Goal: Task Accomplishment & Management: Manage account settings

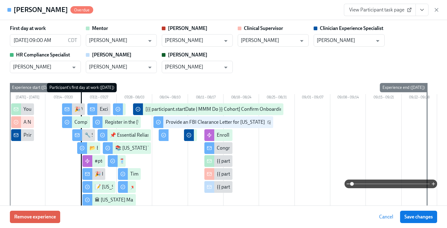
scroll to position [0, 8165]
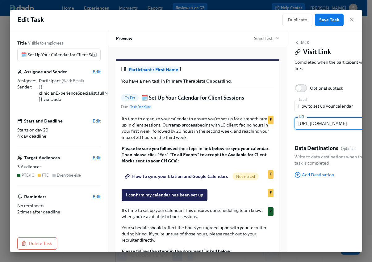
scroll to position [37, 0]
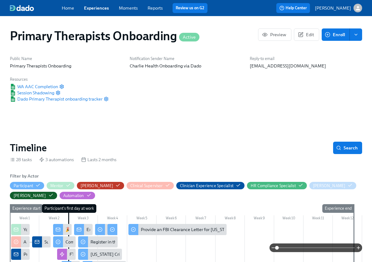
click at [104, 7] on link "Experiences" at bounding box center [96, 8] width 25 height 6
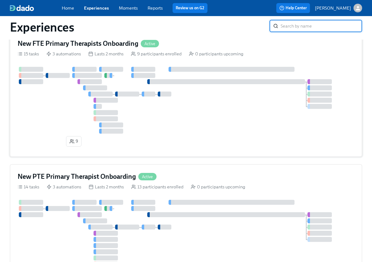
scroll to position [175, 0]
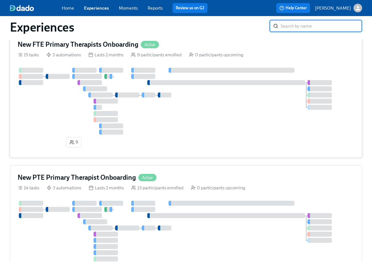
click at [97, 47] on h4 "New FTE Primary Therapists Onboarding" at bounding box center [78, 44] width 121 height 9
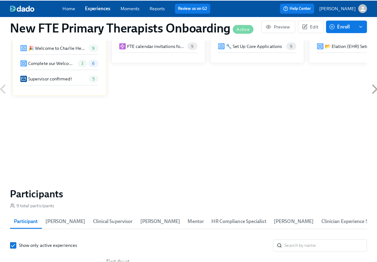
scroll to position [525, 0]
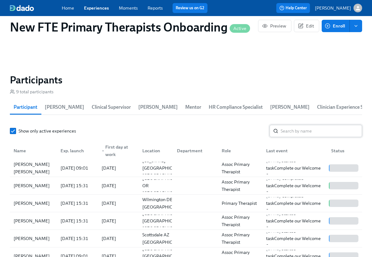
click at [311, 130] on input "search" at bounding box center [322, 131] width 82 height 12
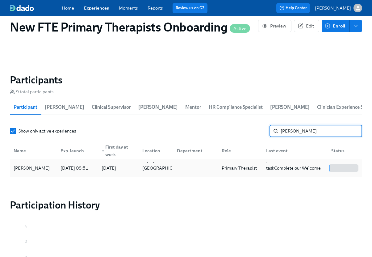
type input "[PERSON_NAME]"
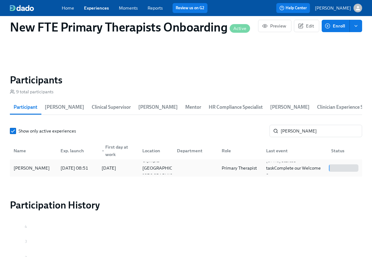
click at [43, 169] on div "[PERSON_NAME]" at bounding box center [31, 167] width 41 height 7
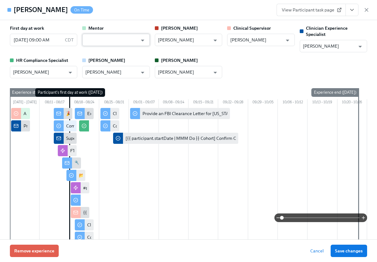
click at [118, 38] on input "text" at bounding box center [111, 40] width 52 height 12
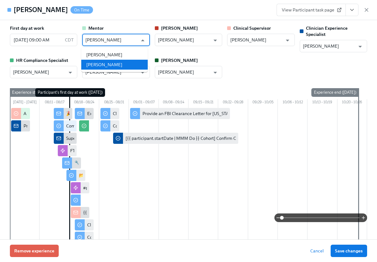
click at [114, 67] on li "[PERSON_NAME]" at bounding box center [114, 65] width 66 height 10
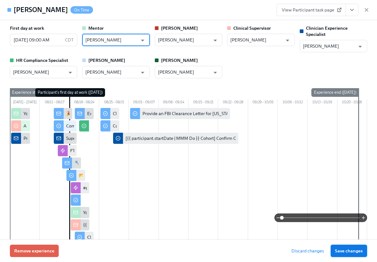
type input "[PERSON_NAME]"
click at [354, 246] on button "Save changes" at bounding box center [349, 250] width 36 height 12
type input "[PERSON_NAME]"
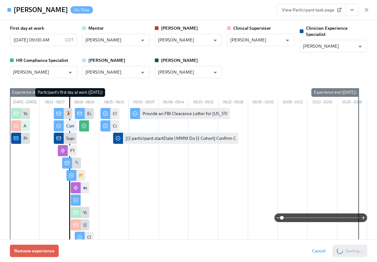
scroll to position [0, 190]
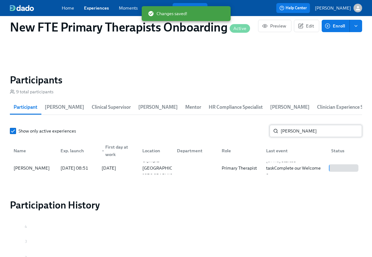
click at [310, 131] on input "[PERSON_NAME]" at bounding box center [322, 131] width 82 height 12
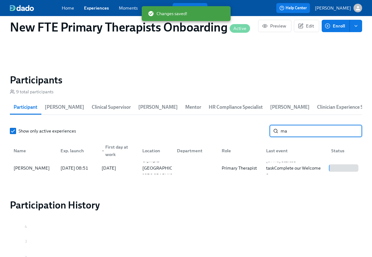
type input "m"
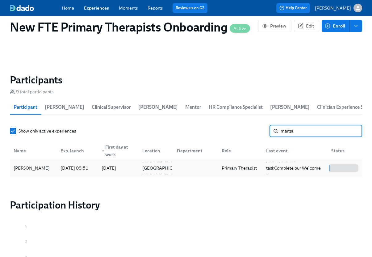
type input "marga"
click at [49, 168] on div "[PERSON_NAME]" at bounding box center [31, 167] width 41 height 7
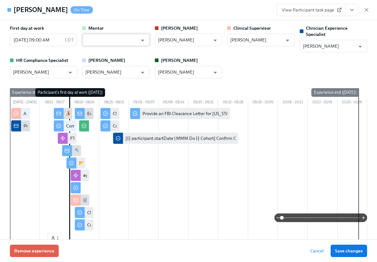
click at [126, 36] on input "text" at bounding box center [111, 40] width 52 height 12
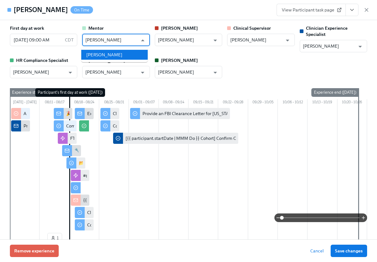
click at [114, 55] on li "[PERSON_NAME]" at bounding box center [114, 55] width 66 height 10
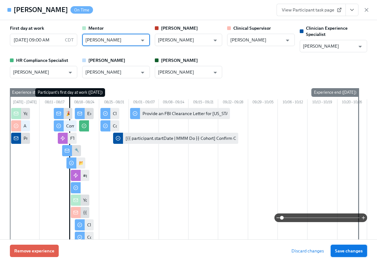
type input "[PERSON_NAME]"
click at [354, 251] on span "Save changes" at bounding box center [349, 251] width 28 height 6
type input "[PERSON_NAME]"
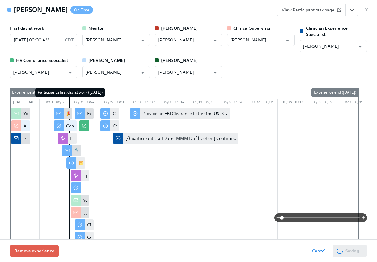
scroll to position [0, 286]
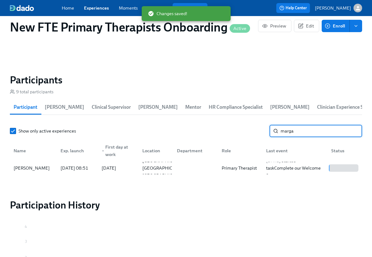
click at [297, 132] on input "marga" at bounding box center [322, 131] width 82 height 12
type input "m"
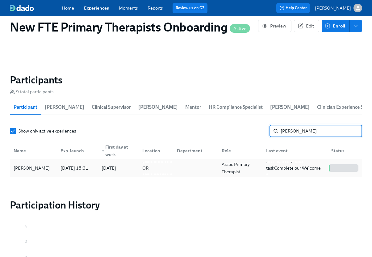
type input "Ashley roy"
click at [41, 168] on div "[PERSON_NAME]" at bounding box center [33, 168] width 44 height 12
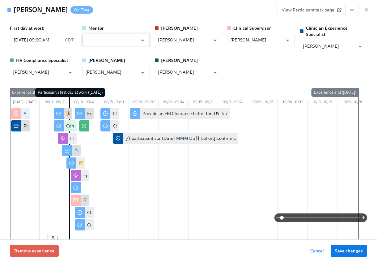
click at [101, 38] on input "text" at bounding box center [111, 40] width 52 height 12
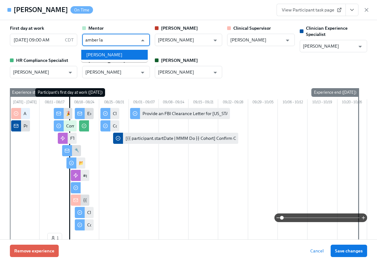
click at [108, 54] on li "[PERSON_NAME]" at bounding box center [114, 55] width 66 height 10
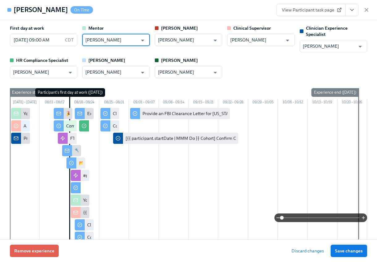
type input "[PERSON_NAME]"
click at [348, 251] on span "Save changes" at bounding box center [349, 251] width 28 height 6
type input "[PERSON_NAME]"
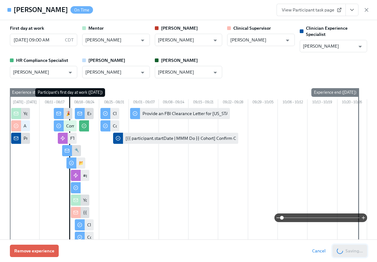
scroll to position [0, 381]
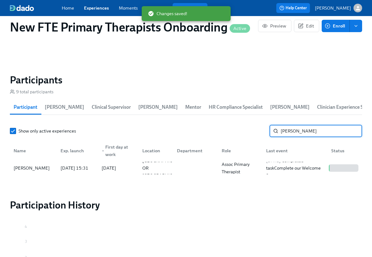
click at [309, 129] on input "Ashley roy" at bounding box center [322, 131] width 82 height 12
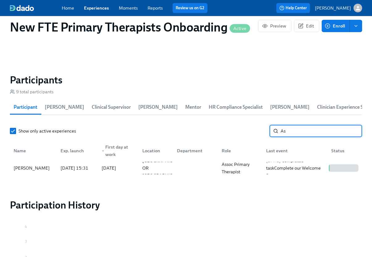
type input "A"
type input "nazia"
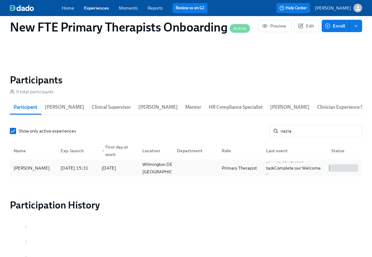
click at [26, 169] on div "[PERSON_NAME]" at bounding box center [31, 167] width 41 height 7
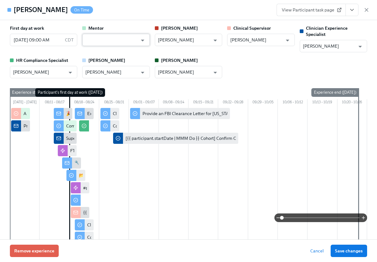
click at [118, 36] on input "text" at bounding box center [111, 40] width 52 height 12
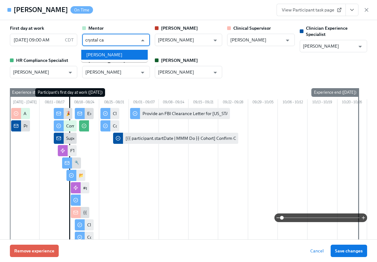
click at [114, 56] on li "[PERSON_NAME]" at bounding box center [114, 55] width 66 height 10
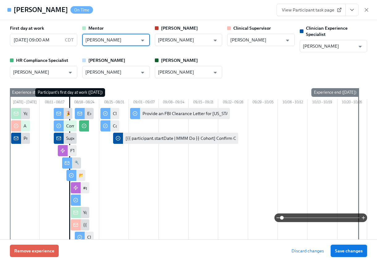
type input "[PERSON_NAME]"
click at [358, 251] on span "Save changes" at bounding box center [349, 251] width 28 height 6
type input "[PERSON_NAME]"
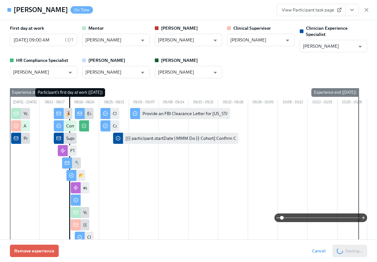
scroll to position [0, 476]
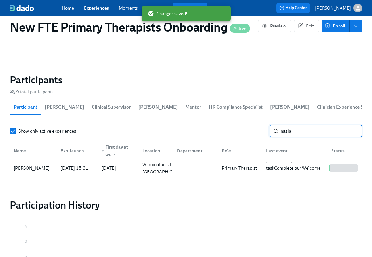
click at [308, 133] on input "nazia" at bounding box center [322, 131] width 82 height 12
type input "n"
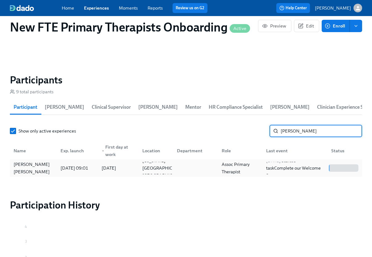
type input "shakira"
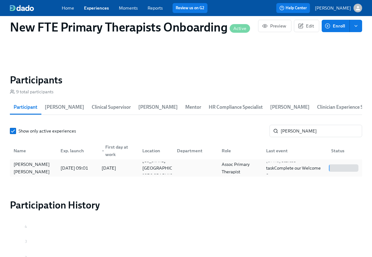
click at [35, 171] on div "[PERSON_NAME] [PERSON_NAME]" at bounding box center [33, 168] width 44 height 15
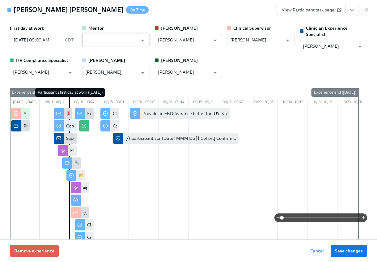
click at [112, 41] on input "text" at bounding box center [111, 40] width 52 height 12
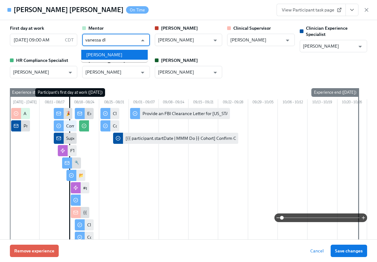
click at [110, 57] on li "[PERSON_NAME]" at bounding box center [114, 55] width 66 height 10
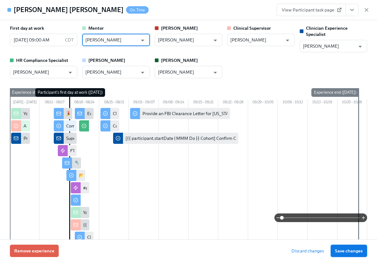
type input "[PERSON_NAME]"
click at [343, 251] on span "Save changes" at bounding box center [349, 251] width 28 height 6
type input "[PERSON_NAME]"
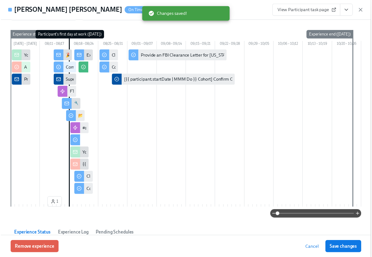
scroll to position [56, 0]
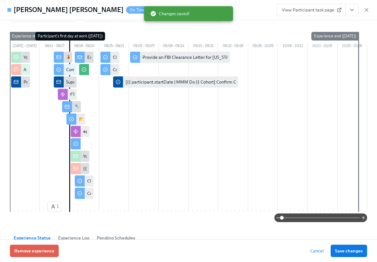
click at [25, 63] on div "Your new mentee is about to start onboarding!" at bounding box center [20, 57] width 19 height 11
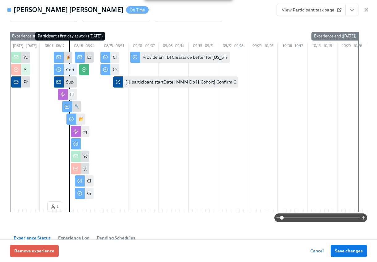
click at [27, 60] on div "Your new mentee is about to start onboarding!" at bounding box center [68, 57] width 91 height 6
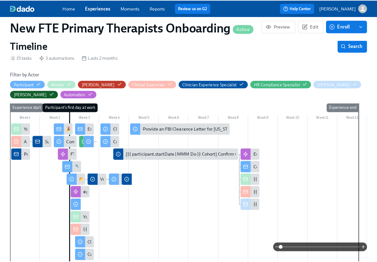
scroll to position [102, 0]
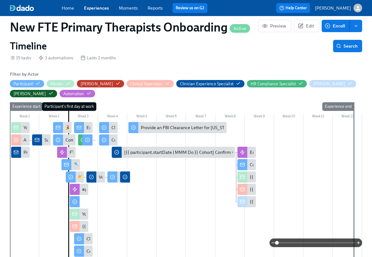
click at [23, 129] on div "Your new mentee is about to start onboarding!" at bounding box center [68, 128] width 91 height 6
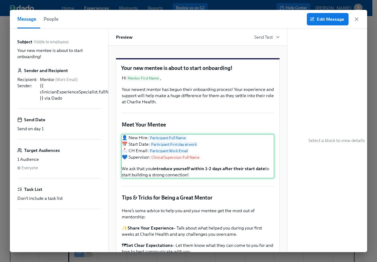
click at [210, 176] on div "👤 New Hire: Participant : Full Name 📅 Start Date: Participant : First day at wo…" at bounding box center [197, 156] width 153 height 44
click at [329, 19] on span "Edit Message" at bounding box center [327, 19] width 33 height 6
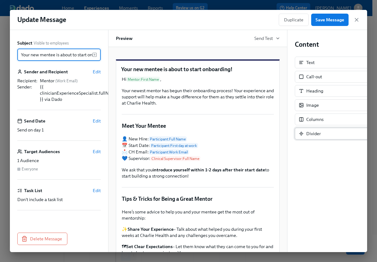
scroll to position [0, 25]
click at [357, 14] on div "Duplicate Save Message" at bounding box center [319, 20] width 81 height 12
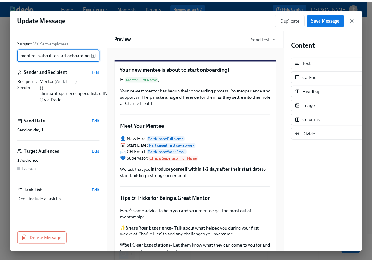
scroll to position [0, 0]
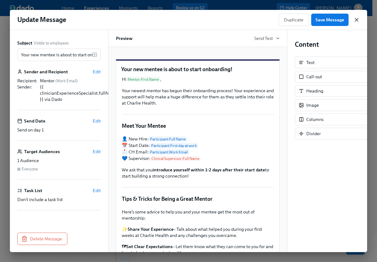
click at [357, 21] on icon "button" at bounding box center [357, 20] width 6 height 6
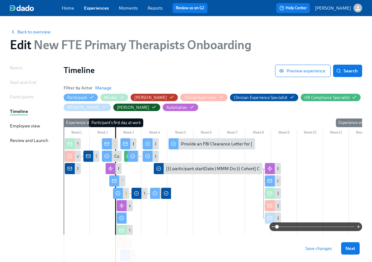
click at [96, 11] on link "Experiences" at bounding box center [96, 8] width 25 height 6
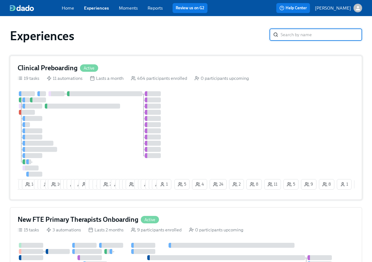
scroll to position [113, 0]
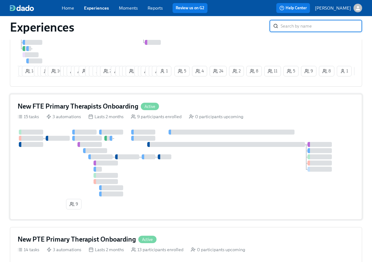
click at [70, 110] on h4 "New FTE Primary Therapists Onboarding" at bounding box center [78, 106] width 121 height 9
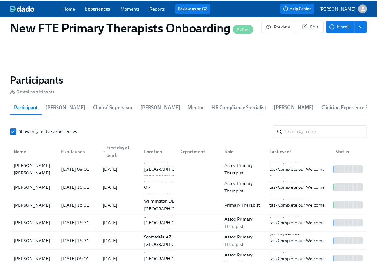
scroll to position [526, 0]
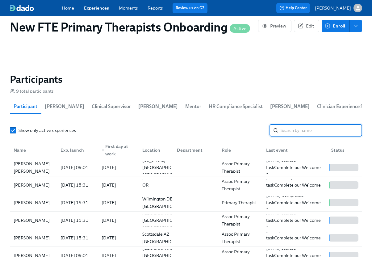
click at [304, 131] on input "search" at bounding box center [322, 130] width 82 height 12
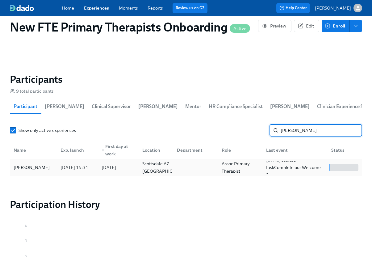
type input "caroline"
click at [37, 164] on div "[PERSON_NAME]" at bounding box center [31, 167] width 41 height 7
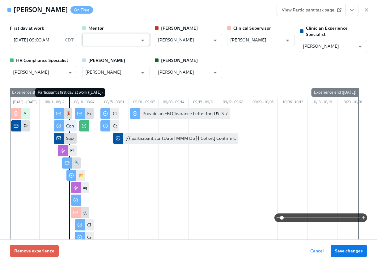
click at [104, 40] on input "text" at bounding box center [111, 40] width 52 height 12
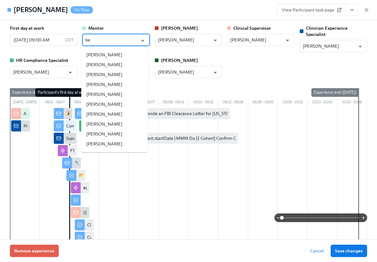
type input "b"
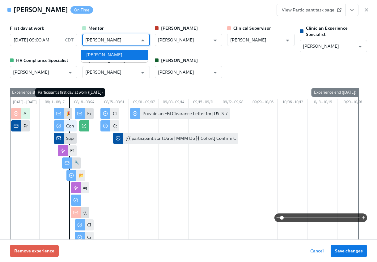
click at [121, 57] on li "[PERSON_NAME]" at bounding box center [114, 55] width 66 height 10
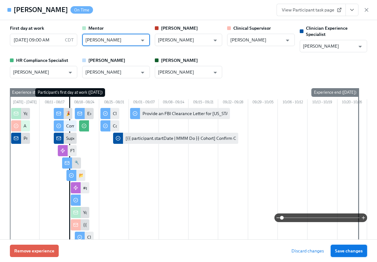
type input "[PERSON_NAME]"
click at [355, 252] on span "Save changes" at bounding box center [349, 251] width 28 height 6
type input "[PERSON_NAME]"
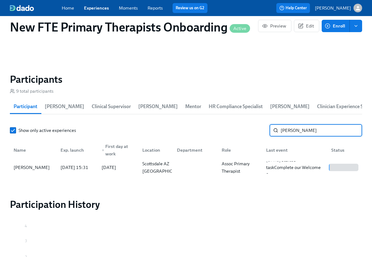
click at [326, 133] on input "caroline" at bounding box center [322, 130] width 82 height 12
type input "c"
type input "audrey mi"
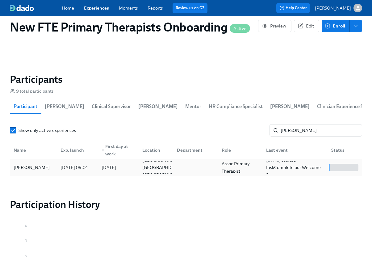
click at [42, 167] on div "[PERSON_NAME]" at bounding box center [31, 167] width 41 height 7
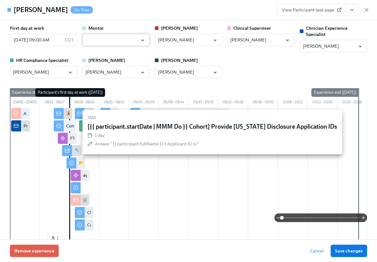
click at [110, 36] on input "text" at bounding box center [111, 40] width 52 height 12
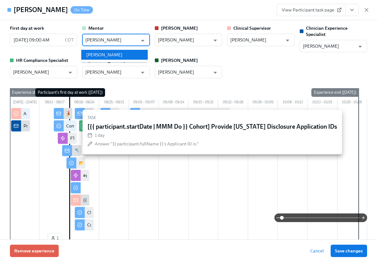
click at [113, 60] on ul "[PERSON_NAME]" at bounding box center [114, 54] width 66 height 15
click at [125, 54] on li "[PERSON_NAME]" at bounding box center [114, 55] width 66 height 10
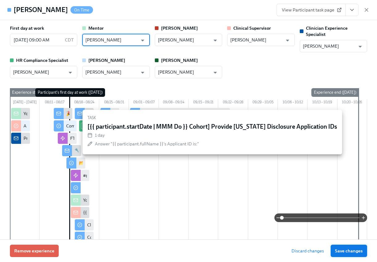
type input "[PERSON_NAME]"
click at [349, 250] on span "Save changes" at bounding box center [349, 251] width 28 height 6
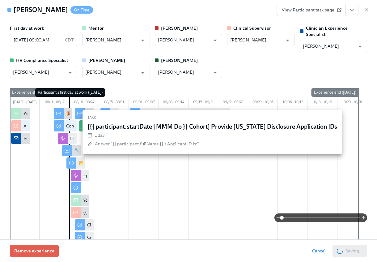
type input "[PERSON_NAME]"
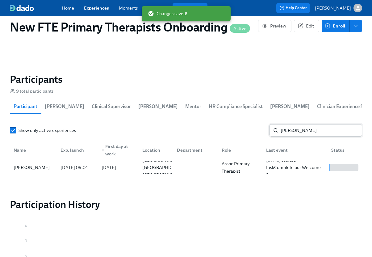
click at [316, 132] on input "audrey mi" at bounding box center [322, 130] width 82 height 12
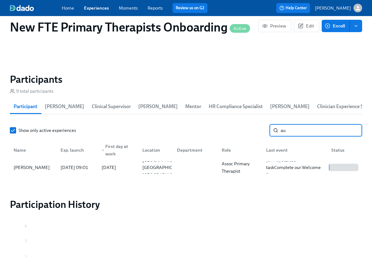
type input "a"
type input "jessica"
click at [28, 168] on div "[PERSON_NAME]" at bounding box center [31, 167] width 41 height 7
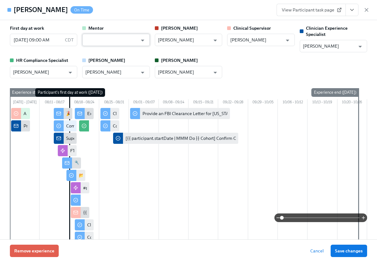
click at [123, 42] on input "text" at bounding box center [111, 40] width 52 height 12
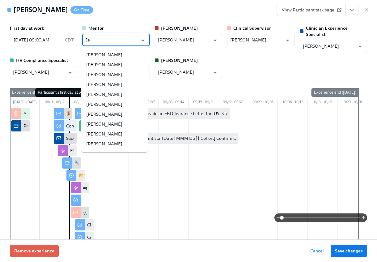
type input "J"
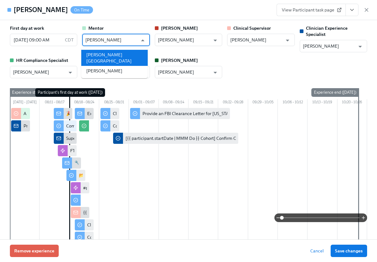
click at [98, 50] on li "[PERSON_NAME][GEOGRAPHIC_DATA]" at bounding box center [114, 58] width 66 height 16
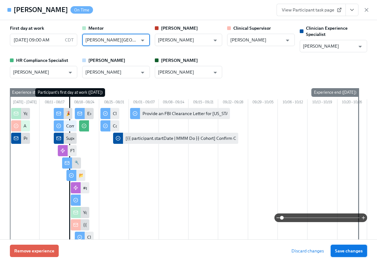
type input "[PERSON_NAME][GEOGRAPHIC_DATA]"
click at [355, 249] on span "Save changes" at bounding box center [349, 251] width 28 height 6
type input "[PERSON_NAME][GEOGRAPHIC_DATA]"
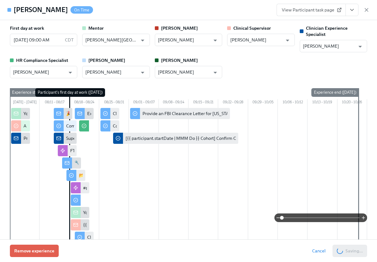
scroll to position [0, 381]
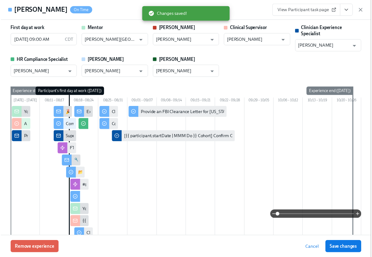
scroll to position [0, 381]
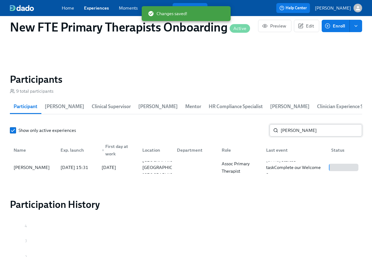
click at [300, 131] on input "jessica" at bounding box center [322, 130] width 82 height 12
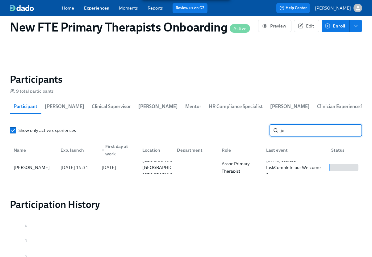
type input "j"
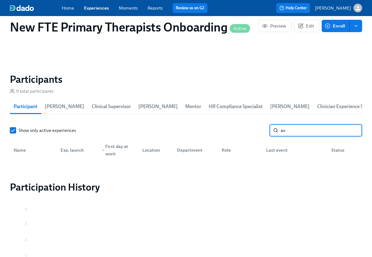
type input "a"
type input "s"
type input "l"
type input "a"
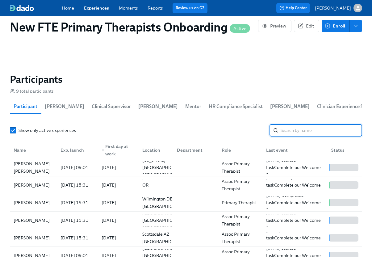
click at [96, 6] on link "Experiences" at bounding box center [96, 8] width 25 height 6
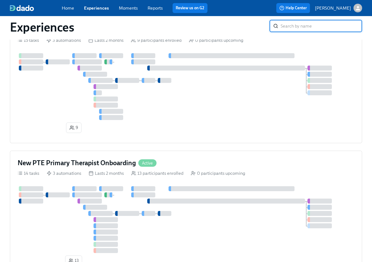
scroll to position [190, 0]
click at [75, 167] on h4 "New PTE Primary Therapist Onboarding" at bounding box center [77, 162] width 118 height 9
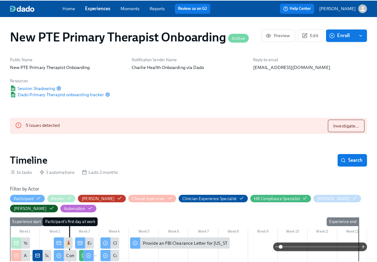
scroll to position [0, 95]
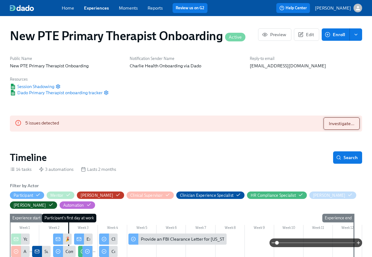
click at [336, 122] on span "Investigate..." at bounding box center [342, 124] width 26 height 6
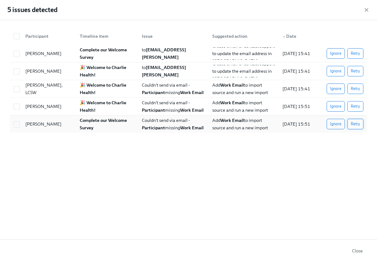
click at [358, 124] on span "Retry" at bounding box center [355, 124] width 9 height 6
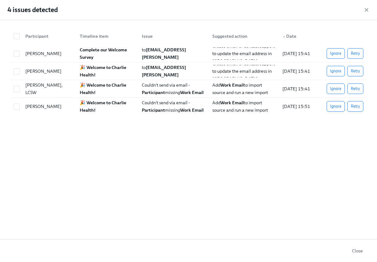
click at [357, 248] on span "Close" at bounding box center [357, 251] width 11 height 6
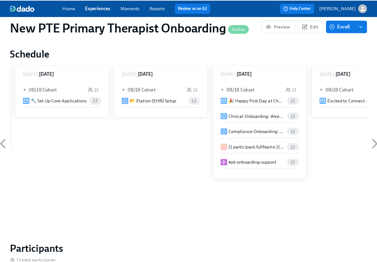
scroll to position [504, 0]
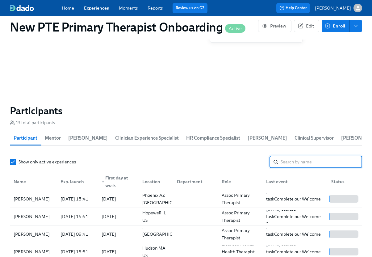
click at [301, 164] on input "search" at bounding box center [322, 162] width 82 height 12
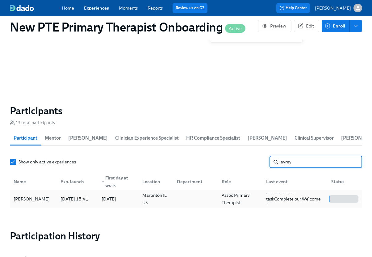
type input "avrey"
click at [36, 196] on div "[PERSON_NAME]" at bounding box center [31, 198] width 41 height 7
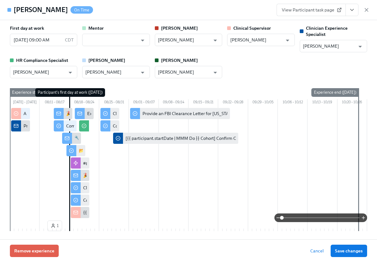
click at [121, 33] on div "Mentor ​" at bounding box center [115, 38] width 67 height 27
click at [118, 39] on input "text" at bounding box center [111, 40] width 52 height 12
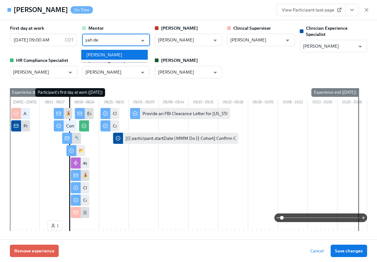
click at [107, 53] on li "[PERSON_NAME]" at bounding box center [114, 55] width 66 height 10
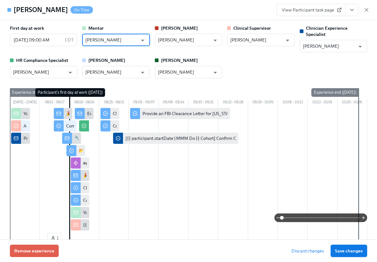
type input "[PERSON_NAME]"
click at [358, 254] on button "Save changes" at bounding box center [349, 250] width 36 height 12
type input "[PERSON_NAME]"
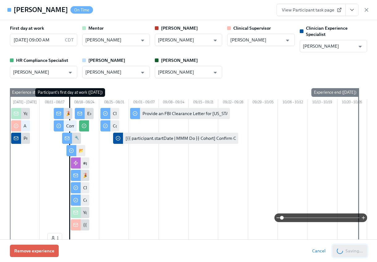
scroll to position [0, 286]
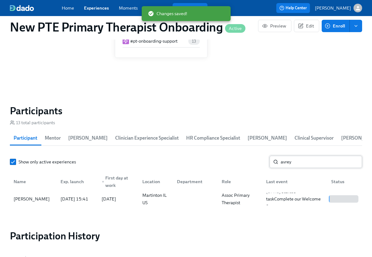
click at [306, 160] on input "avrey" at bounding box center [322, 162] width 82 height 12
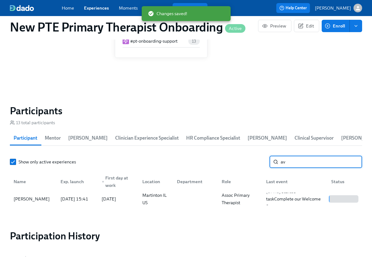
type input "a"
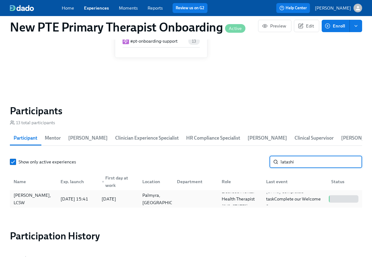
type input "latashi"
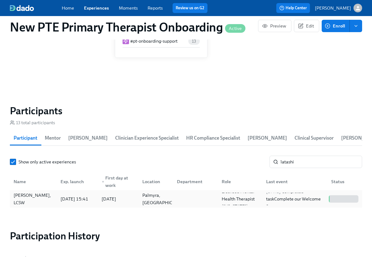
click at [31, 192] on div "Latashia McLeod, LCSW 2025/08/14 15:41 2025/08/18 Palmyra, VA Licensed Mental H…" at bounding box center [186, 198] width 353 height 17
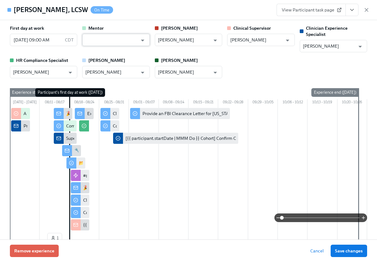
click at [113, 40] on input "text" at bounding box center [111, 40] width 52 height 12
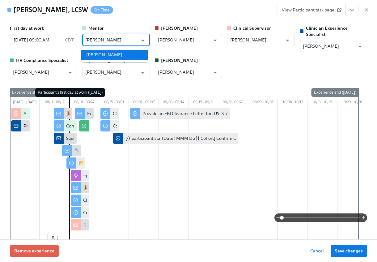
click at [118, 58] on li "[PERSON_NAME]" at bounding box center [114, 55] width 66 height 10
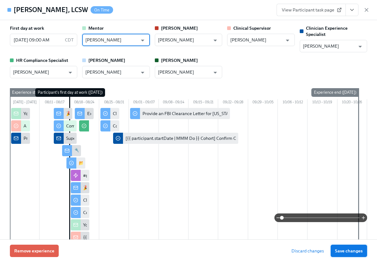
type input "[PERSON_NAME]"
drag, startPoint x: 352, startPoint y: 248, endPoint x: 290, endPoint y: 230, distance: 64.1
click at [352, 248] on span "Save changes" at bounding box center [349, 251] width 28 height 6
type input "[PERSON_NAME]"
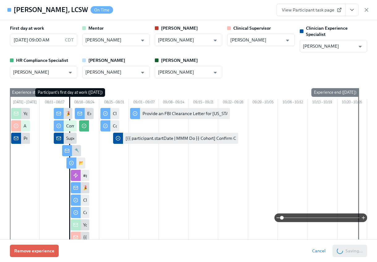
scroll to position [0, 381]
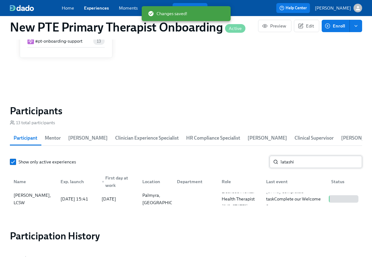
click at [303, 163] on input "latashi" at bounding box center [322, 162] width 82 height 12
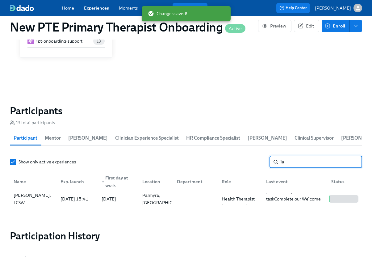
type input "l"
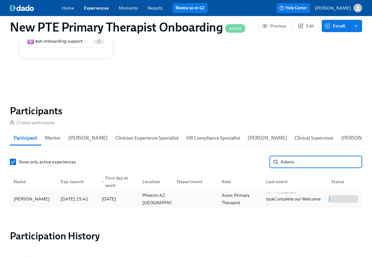
type input "Adonis"
click at [36, 195] on div "[PERSON_NAME]" at bounding box center [31, 198] width 41 height 7
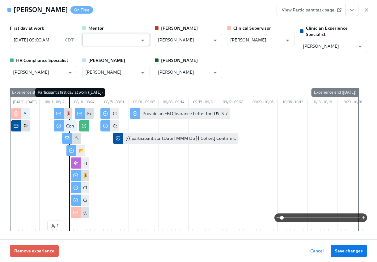
click at [119, 39] on input "text" at bounding box center [111, 40] width 52 height 12
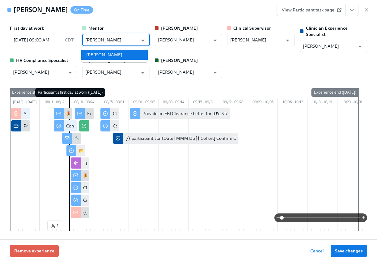
click at [109, 57] on li "[PERSON_NAME]" at bounding box center [114, 55] width 66 height 10
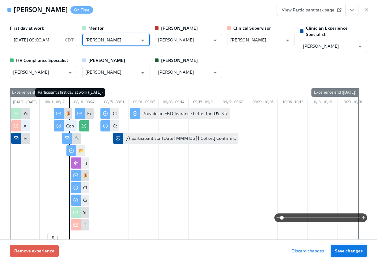
type input "[PERSON_NAME]"
click at [358, 252] on span "Save changes" at bounding box center [349, 251] width 28 height 6
type input "[PERSON_NAME]"
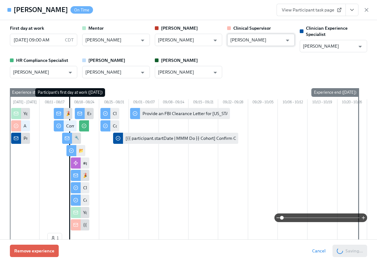
scroll to position [0, 476]
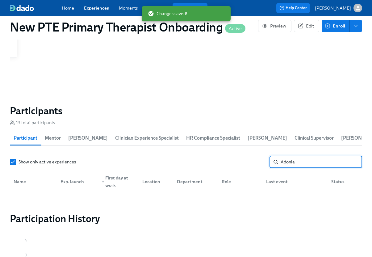
click at [306, 163] on input "Adonia" at bounding box center [322, 162] width 82 height 12
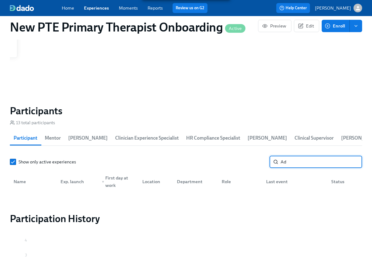
type input "A"
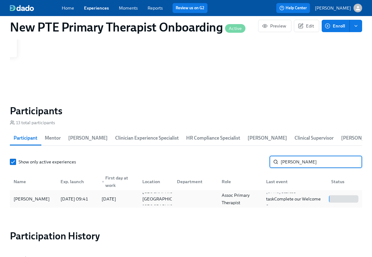
type input "caitlin da"
click at [38, 200] on div "[PERSON_NAME]" at bounding box center [33, 199] width 44 height 12
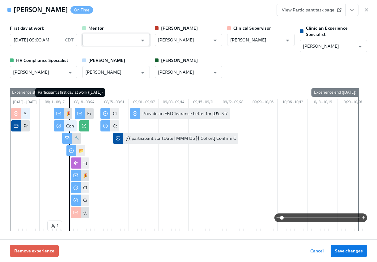
click at [122, 44] on input "text" at bounding box center [111, 40] width 52 height 12
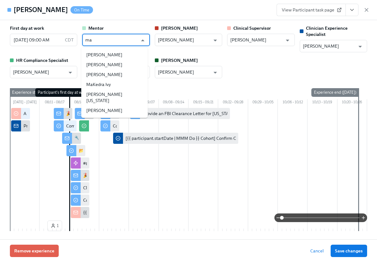
type input "m"
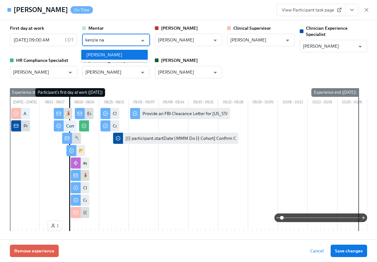
click at [117, 53] on li "[PERSON_NAME]" at bounding box center [114, 55] width 66 height 10
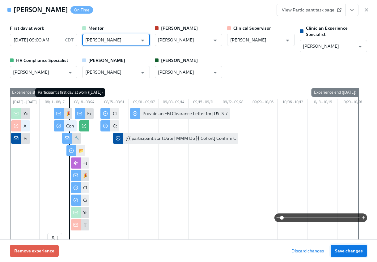
type input "[PERSON_NAME]"
click at [349, 251] on span "Save changes" at bounding box center [349, 251] width 28 height 6
type input "[PERSON_NAME]"
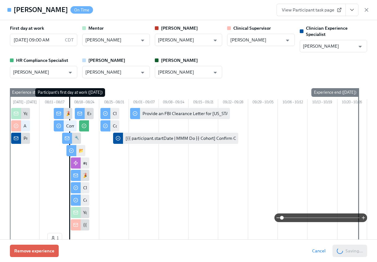
scroll to position [0, 571]
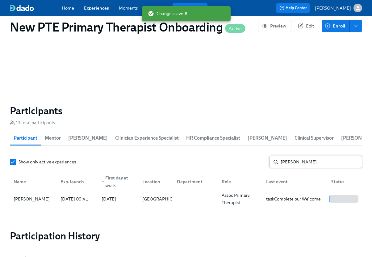
drag, startPoint x: 329, startPoint y: 168, endPoint x: 308, endPoint y: 166, distance: 21.2
click at [329, 168] on div "Show only active experiences caitlin da ​ Name Exp. launch ▼ First day at work …" at bounding box center [186, 182] width 353 height 52
click at [307, 165] on input "caitlin da" at bounding box center [322, 162] width 82 height 12
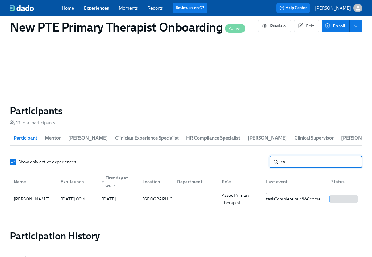
type input "c"
type input "monica an"
click at [38, 201] on div "[PERSON_NAME]" at bounding box center [31, 198] width 41 height 7
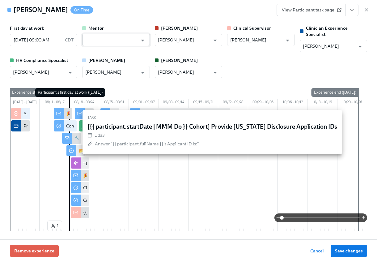
click at [97, 41] on input "text" at bounding box center [111, 40] width 52 height 12
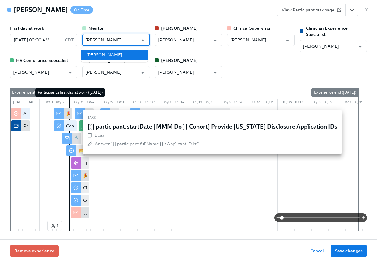
click at [100, 55] on li "[PERSON_NAME]" at bounding box center [114, 55] width 66 height 10
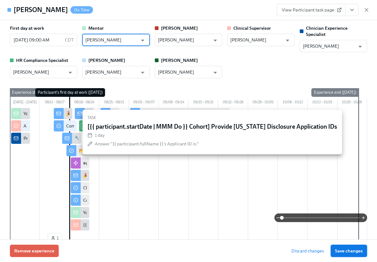
type input "[PERSON_NAME]"
click at [340, 249] on span "Save changes" at bounding box center [349, 251] width 28 height 6
type input "[PERSON_NAME]"
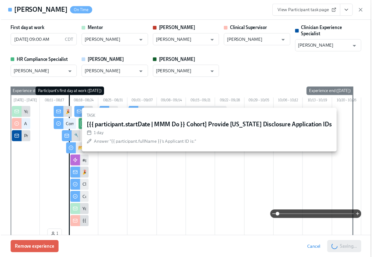
scroll to position [0, 619]
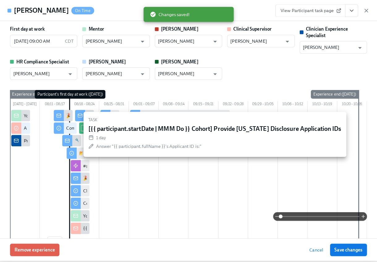
scroll to position [0, 614]
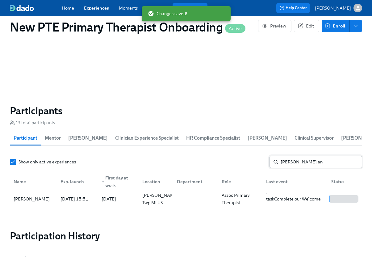
click at [314, 165] on input "monica an" at bounding box center [322, 162] width 82 height 12
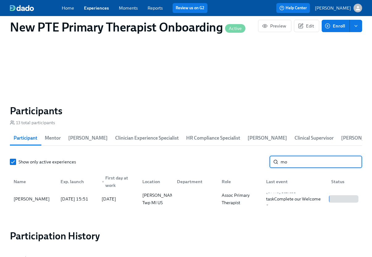
type input "m"
type input "abiga"
click at [30, 201] on div "[PERSON_NAME]" at bounding box center [31, 198] width 41 height 7
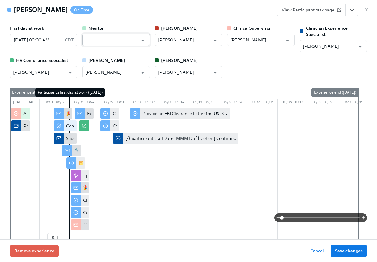
click at [113, 44] on input "text" at bounding box center [111, 40] width 52 height 12
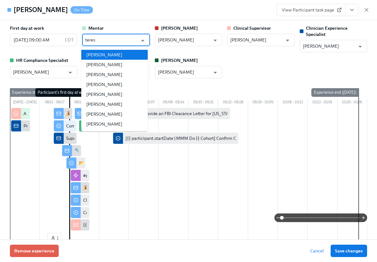
click at [112, 57] on li "[PERSON_NAME]" at bounding box center [114, 55] width 66 height 10
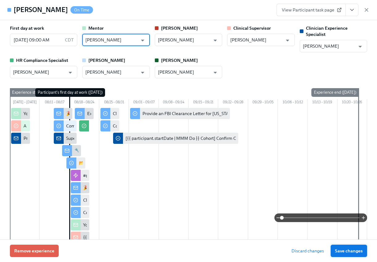
type input "[PERSON_NAME]"
click at [349, 253] on span "Save changes" at bounding box center [349, 251] width 28 height 6
type input "[PERSON_NAME]"
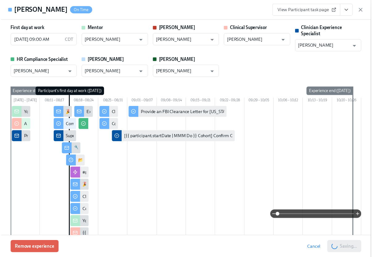
scroll to position [0, 619]
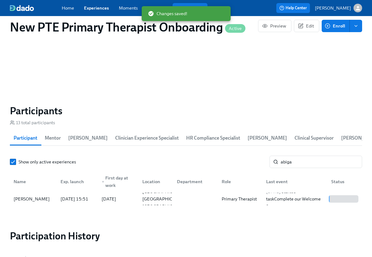
scroll to position [0, 614]
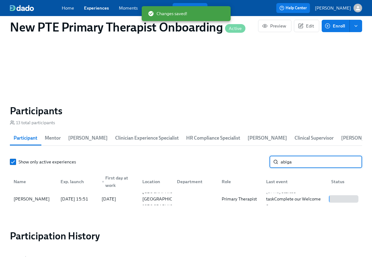
click at [302, 163] on input "abiga" at bounding box center [322, 162] width 82 height 12
type input "a"
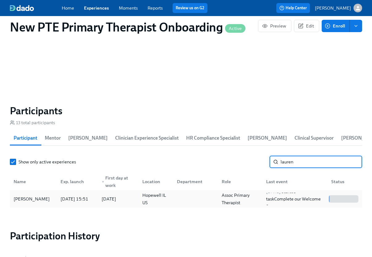
type input "lauren"
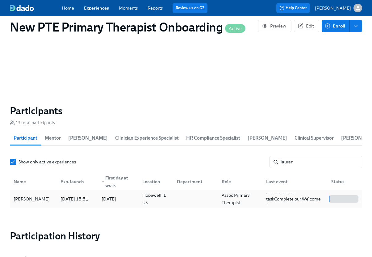
click at [36, 198] on div "[PERSON_NAME]" at bounding box center [31, 198] width 41 height 7
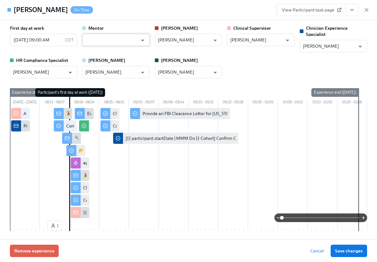
click at [111, 41] on input "text" at bounding box center [111, 40] width 52 height 12
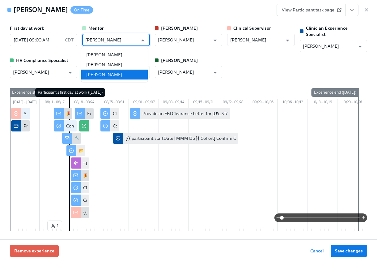
click at [105, 73] on li "[PERSON_NAME]" at bounding box center [114, 75] width 66 height 10
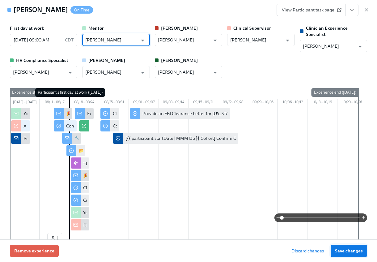
type input "[PERSON_NAME]"
drag, startPoint x: 355, startPoint y: 250, endPoint x: 323, endPoint y: 237, distance: 34.9
click at [355, 250] on span "Save changes" at bounding box center [349, 251] width 28 height 6
type input "[PERSON_NAME]"
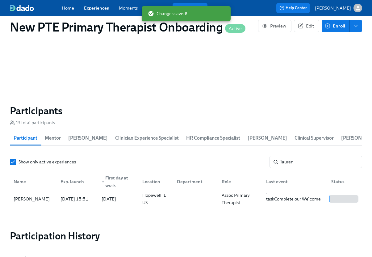
scroll to position [0, 614]
click at [311, 165] on input "lauren" at bounding box center [322, 162] width 82 height 12
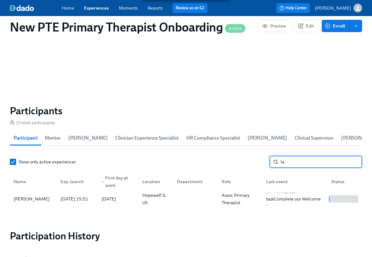
type input "l"
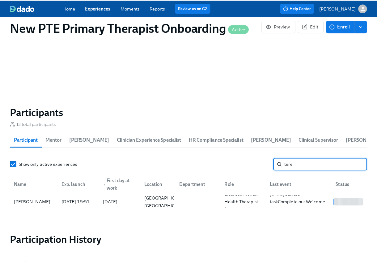
scroll to position [505, 0]
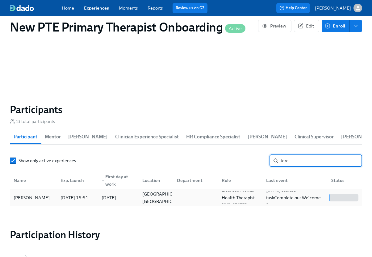
type input "tere"
click at [35, 197] on div "[PERSON_NAME]" at bounding box center [31, 197] width 41 height 7
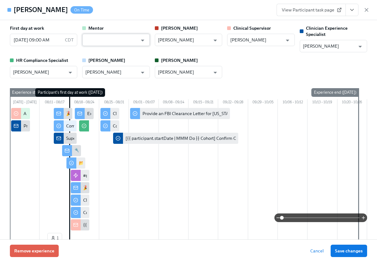
click at [126, 41] on input "text" at bounding box center [111, 40] width 52 height 12
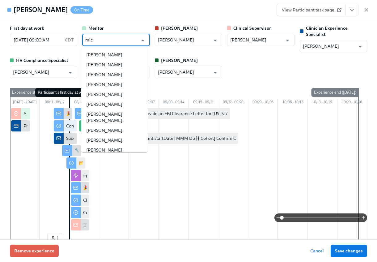
scroll to position [0, 614]
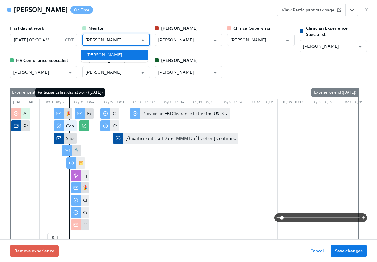
click at [129, 52] on li "[PERSON_NAME]" at bounding box center [114, 55] width 66 height 10
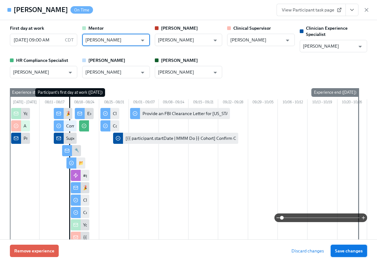
type input "[PERSON_NAME]"
click at [346, 253] on span "Save changes" at bounding box center [349, 251] width 28 height 6
type input "[PERSON_NAME]"
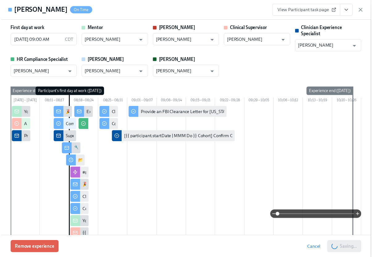
scroll to position [0, 619]
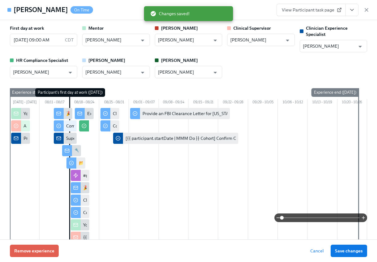
scroll to position [0, 614]
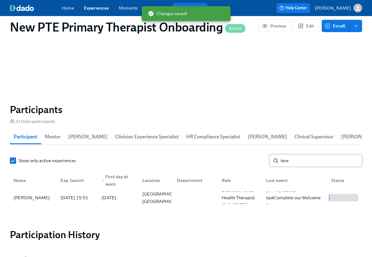
click at [311, 161] on input "tere" at bounding box center [322, 161] width 82 height 12
type input "t"
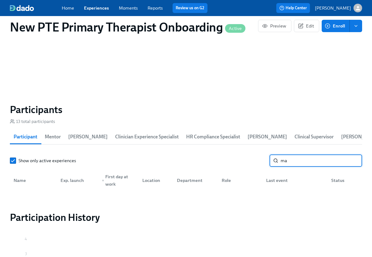
type input "m"
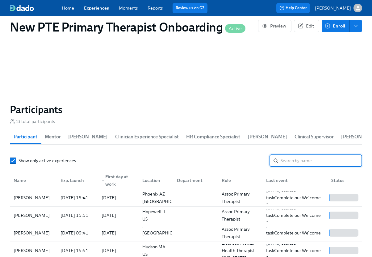
type input "r"
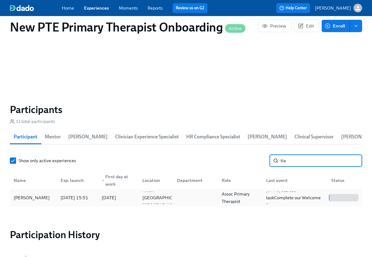
type input "tia"
click at [37, 198] on div "[PERSON_NAME]" at bounding box center [31, 197] width 41 height 7
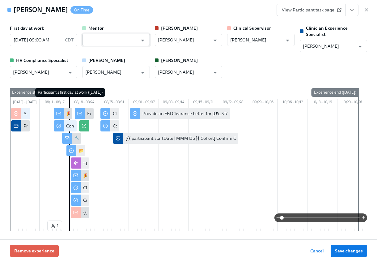
click at [99, 38] on input "text" at bounding box center [111, 40] width 52 height 12
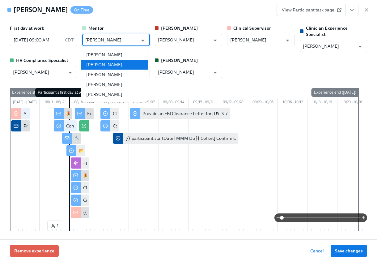
click at [95, 67] on li "[PERSON_NAME]" at bounding box center [114, 65] width 66 height 10
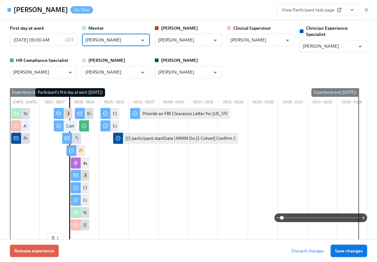
type input "[PERSON_NAME]"
click at [351, 253] on span "Save changes" at bounding box center [349, 251] width 28 height 6
type input "[PERSON_NAME]"
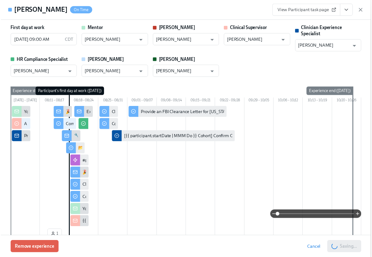
scroll to position [0, 619]
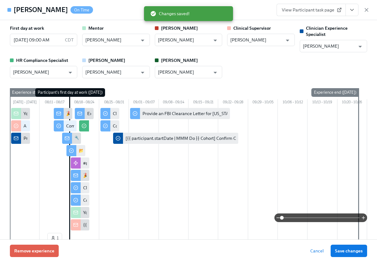
scroll to position [0, 614]
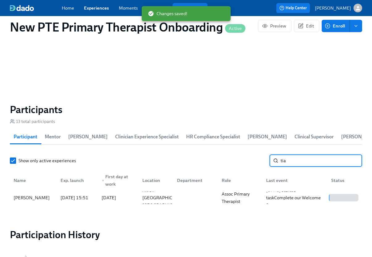
click at [300, 161] on input "tia" at bounding box center [322, 161] width 82 height 12
type input "t"
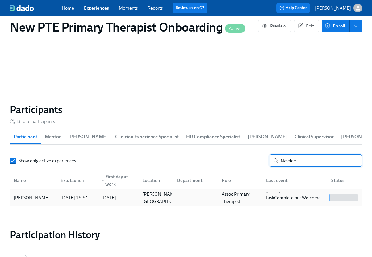
type input "Navdee"
click at [40, 198] on div "[PERSON_NAME]" at bounding box center [31, 197] width 41 height 7
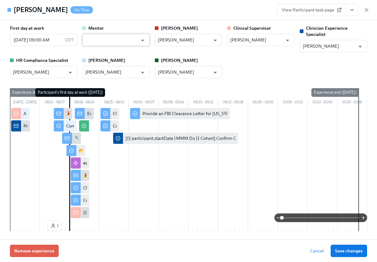
click at [99, 43] on input "text" at bounding box center [111, 40] width 52 height 12
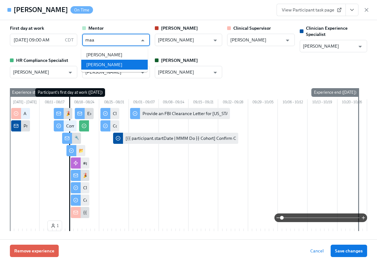
click at [112, 63] on li "[PERSON_NAME]" at bounding box center [114, 65] width 66 height 10
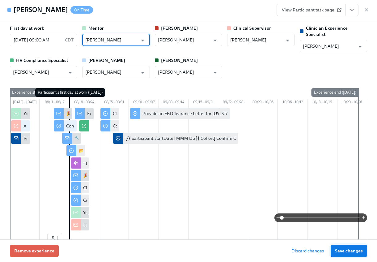
type input "[PERSON_NAME]"
click at [357, 254] on button "Save changes" at bounding box center [349, 250] width 36 height 12
type input "[PERSON_NAME]"
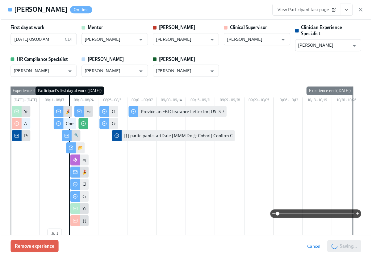
scroll to position [0, 619]
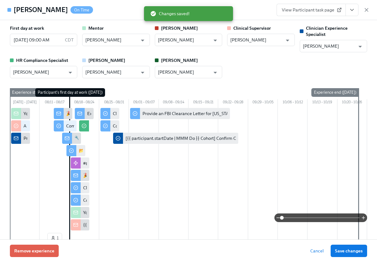
scroll to position [0, 614]
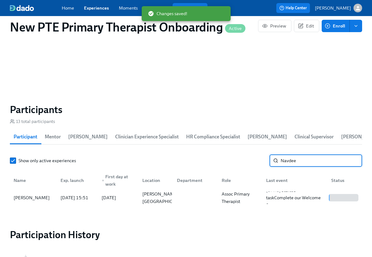
click at [314, 159] on input "Navdee" at bounding box center [322, 161] width 82 height 12
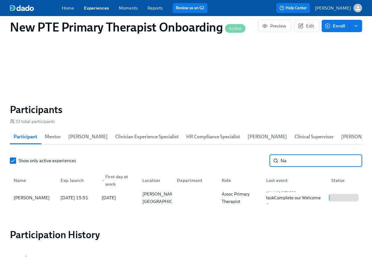
type input "N"
type input "[PERSON_NAME]"
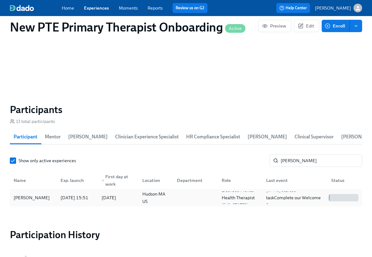
click at [40, 195] on div "[PERSON_NAME]" at bounding box center [31, 197] width 41 height 7
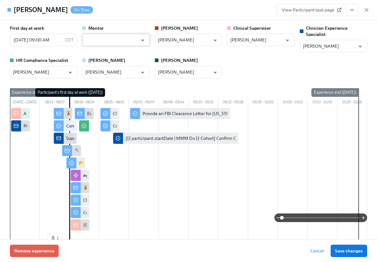
click at [100, 37] on input "text" at bounding box center [111, 40] width 52 height 12
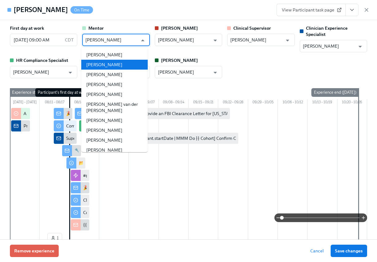
click at [113, 65] on li "[PERSON_NAME]" at bounding box center [114, 65] width 66 height 10
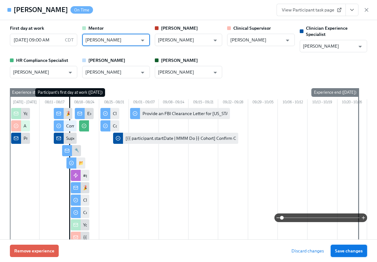
type input "[PERSON_NAME]"
click at [351, 250] on span "Save changes" at bounding box center [349, 251] width 28 height 6
type input "[PERSON_NAME]"
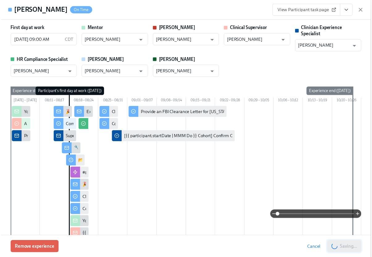
scroll to position [0, 619]
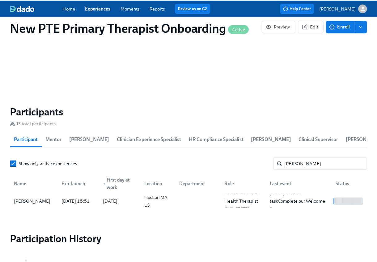
scroll to position [0, 614]
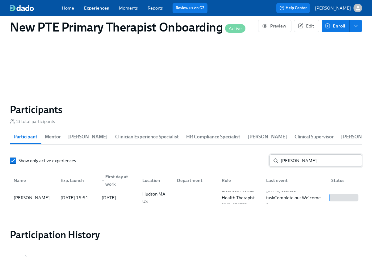
click at [307, 165] on input "[PERSON_NAME]" at bounding box center [322, 161] width 82 height 12
type input "l"
type input "[PERSON_NAME]"
click at [46, 194] on div "[PERSON_NAME]" at bounding box center [33, 198] width 44 height 12
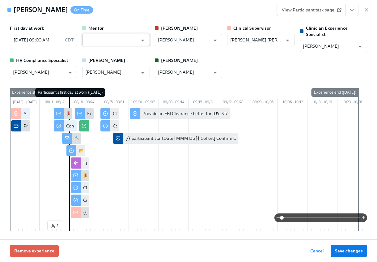
click at [112, 42] on input "text" at bounding box center [111, 40] width 52 height 12
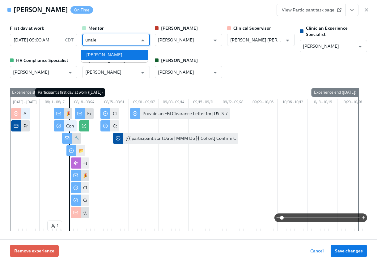
click at [114, 50] on li "[PERSON_NAME]" at bounding box center [114, 55] width 66 height 10
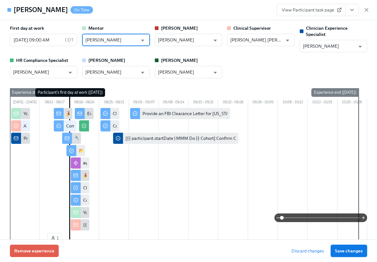
type input "[PERSON_NAME]"
click at [353, 250] on span "Save changes" at bounding box center [349, 251] width 28 height 6
type input "[PERSON_NAME]"
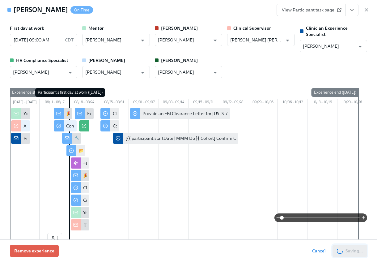
scroll to position [0, 619]
